Goal: Task Accomplishment & Management: Use online tool/utility

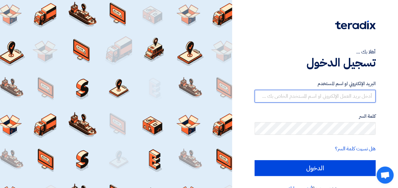
type input "[EMAIL_ADDRESS][DOMAIN_NAME]"
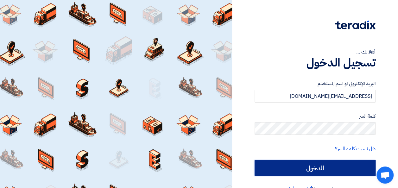
click at [332, 167] on input "الدخول" at bounding box center [314, 168] width 121 height 16
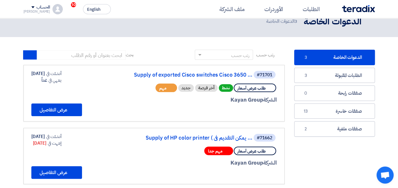
scroll to position [32, 0]
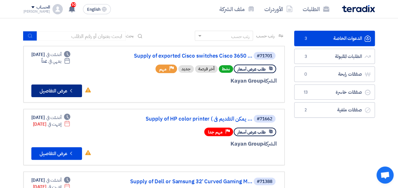
click at [59, 90] on button "Check details عرض التفاصيل" at bounding box center [56, 90] width 51 height 13
